Goal: Task Accomplishment & Management: Complete application form

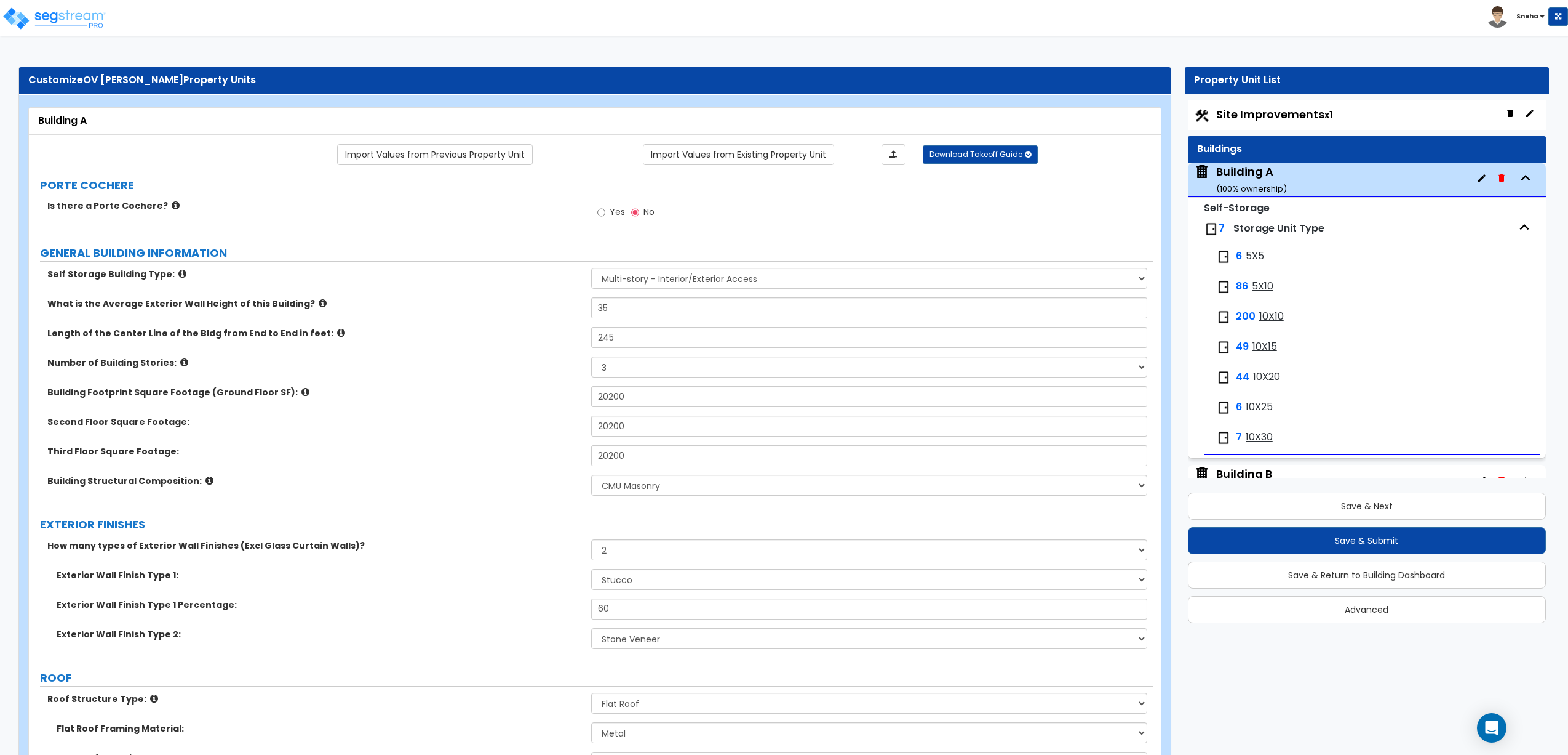
select select "2"
select select "3"
select select "6"
select select "2"
select select "7"
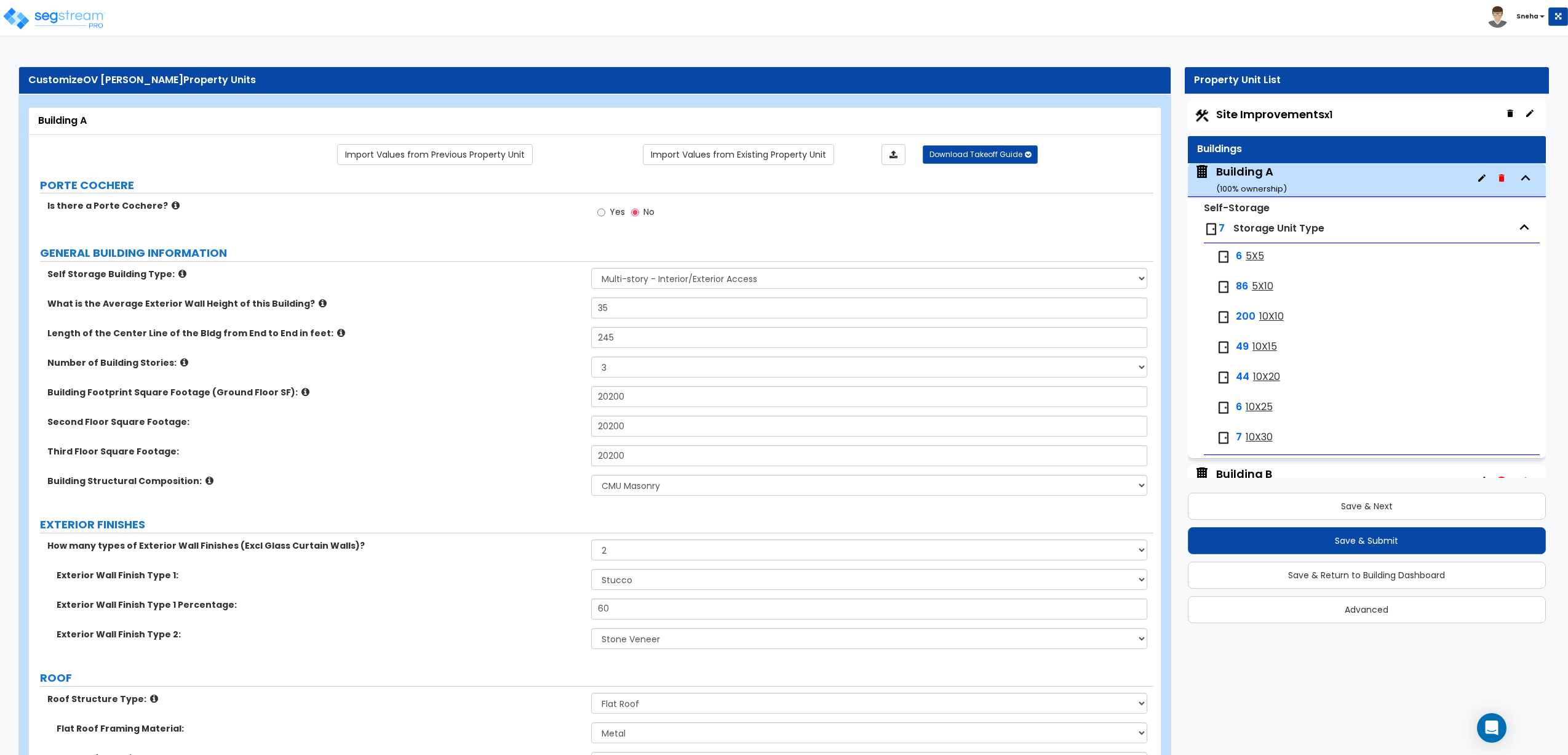
select select "3"
select select "2"
select select "1"
select select "2"
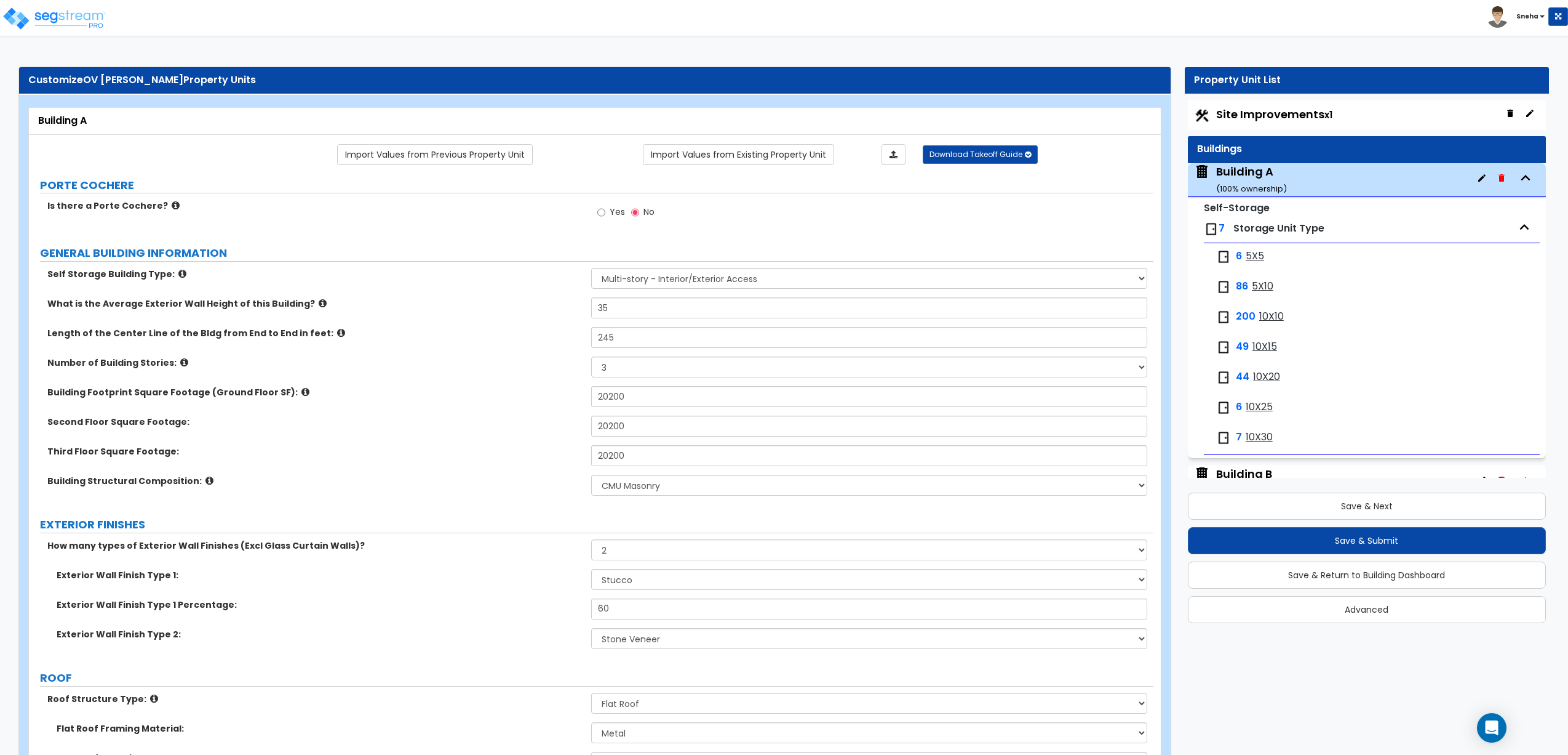
select select "1"
select select "3"
select select "2"
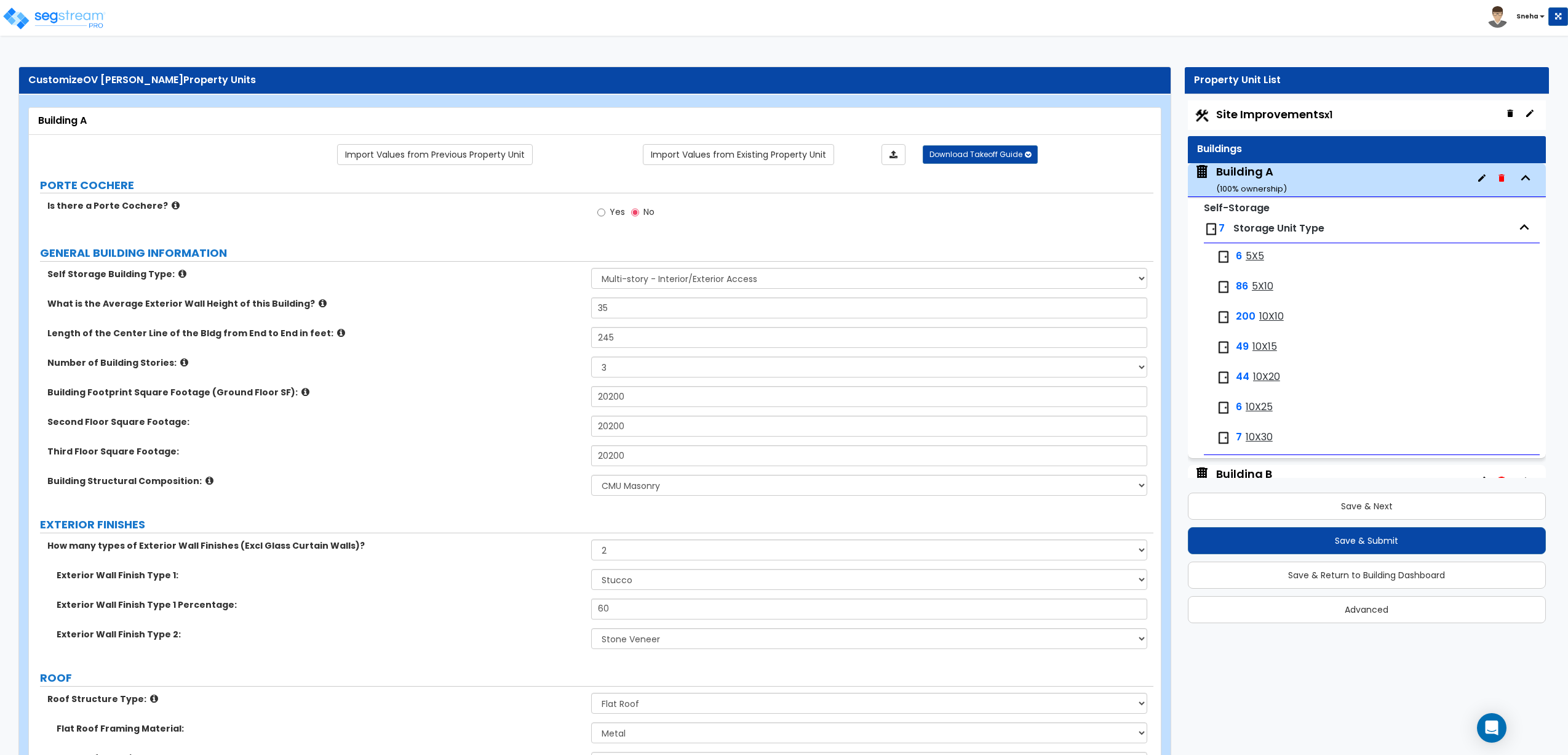
select select "2"
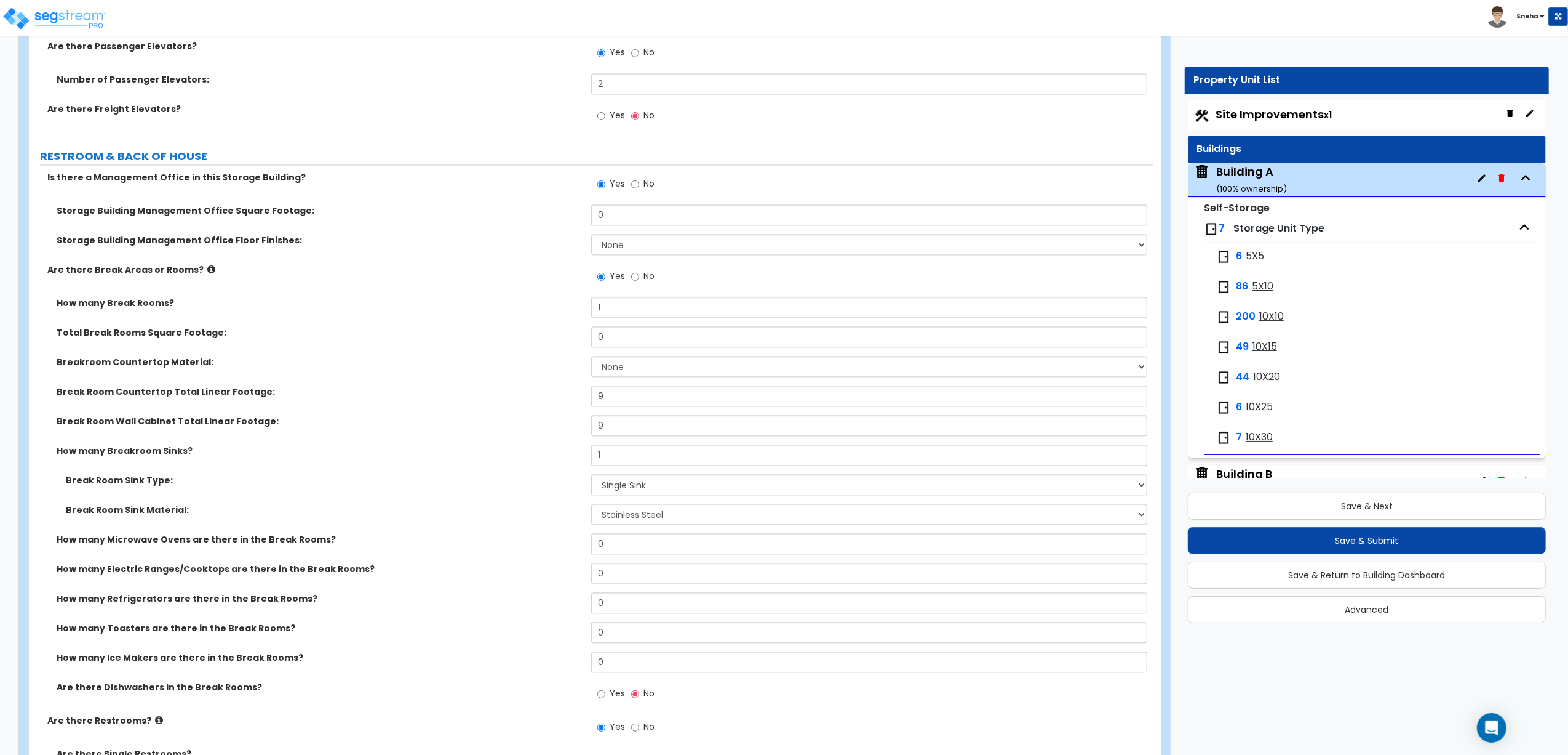
scroll to position [63, 0]
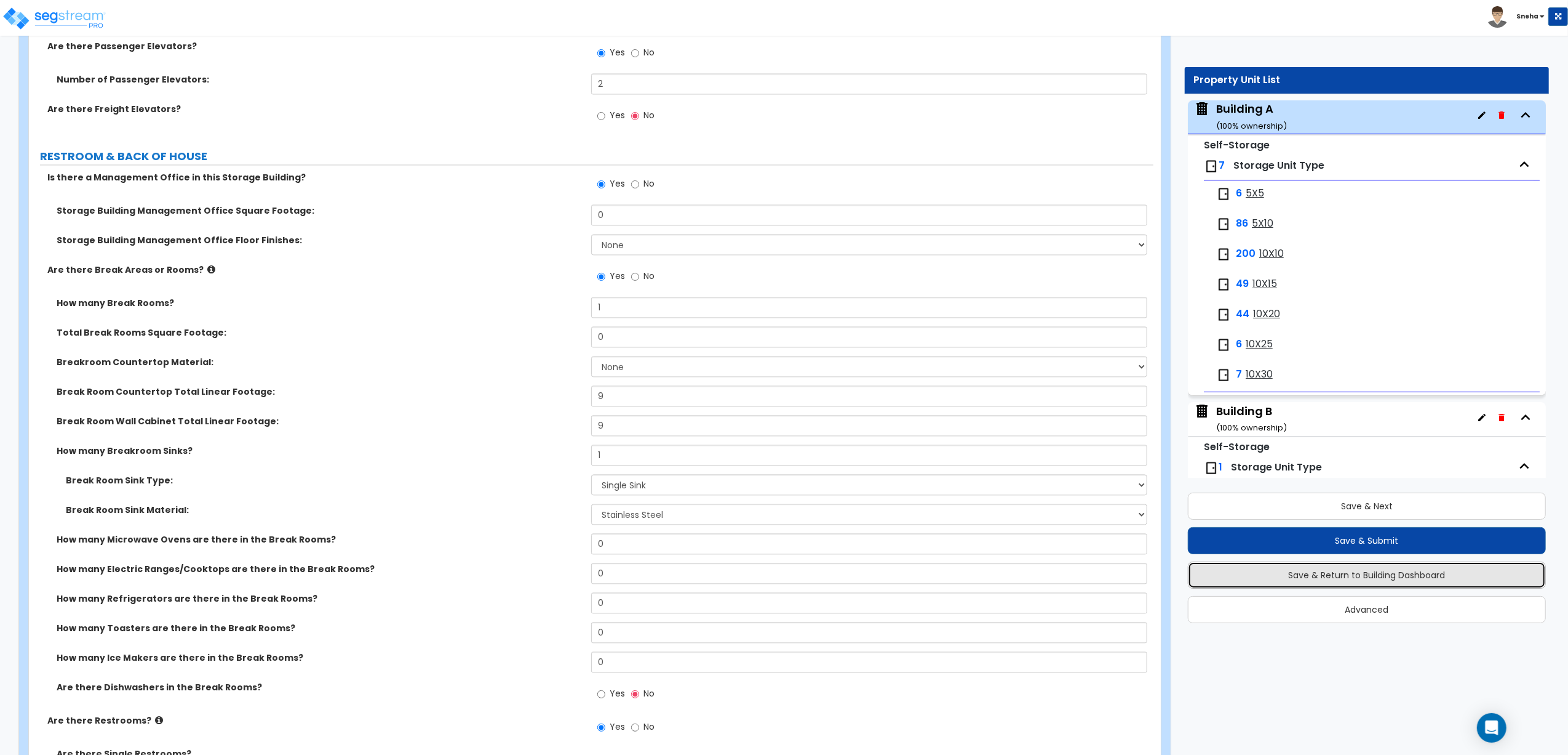
click at [1431, 583] on button "Save & Return to Building Dashboard" at bounding box center [1367, 575] width 358 height 28
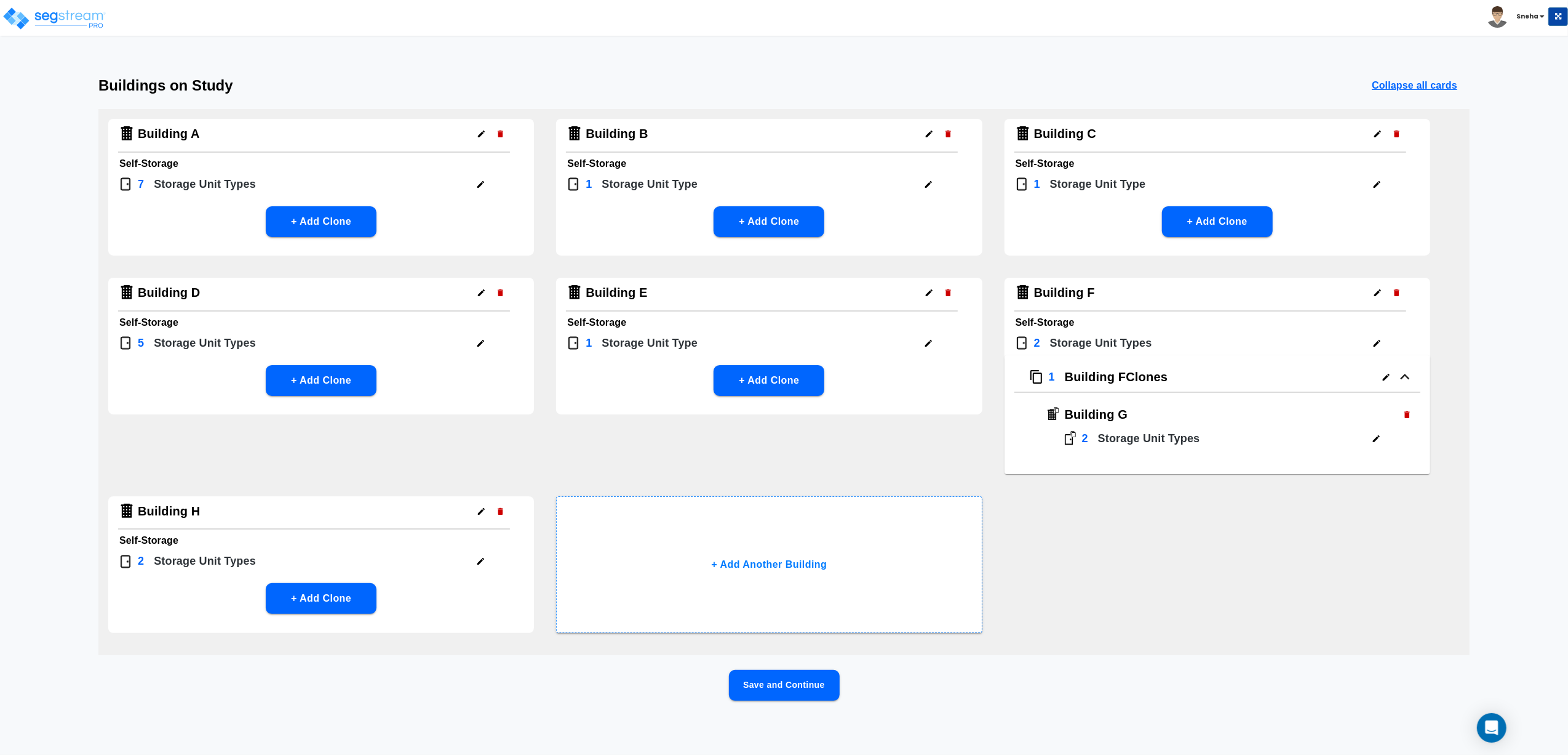
scroll to position [0, 0]
